Goal: Navigation & Orientation: Find specific page/section

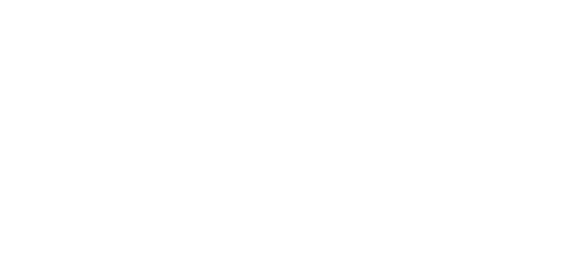
click at [155, 108] on div "Fully customizable SharePoint templates with ShortPoint" at bounding box center [293, 120] width 429 height 49
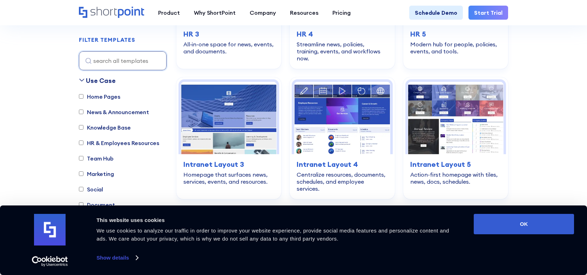
scroll to position [1216, 0]
